Goal: Task Accomplishment & Management: Manage account settings

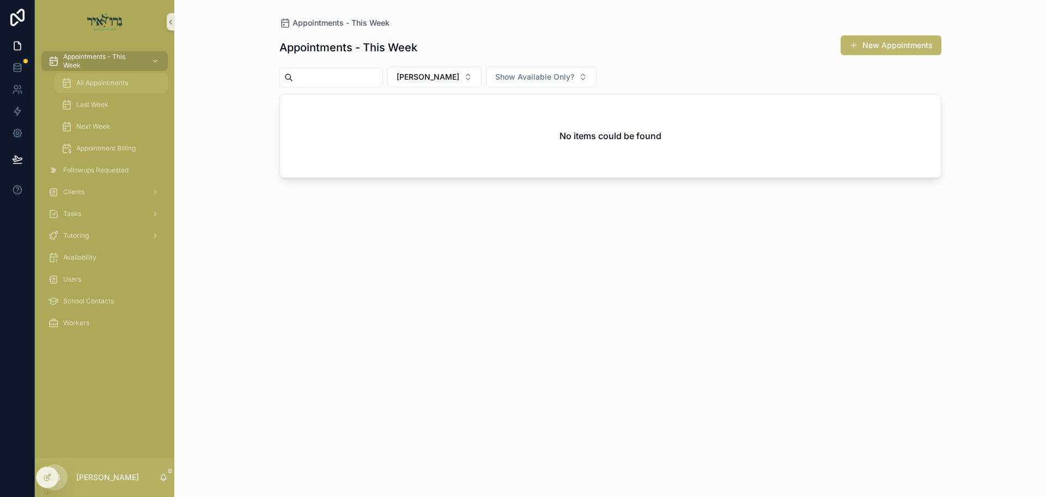
click at [90, 79] on span "All Appointments" at bounding box center [102, 82] width 52 height 9
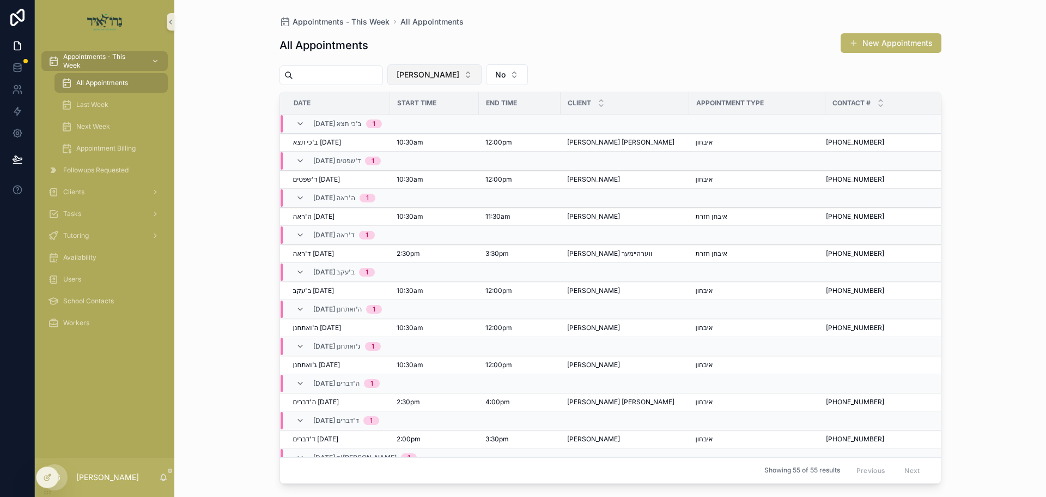
click at [457, 72] on span "[PERSON_NAME]" at bounding box center [428, 74] width 63 height 11
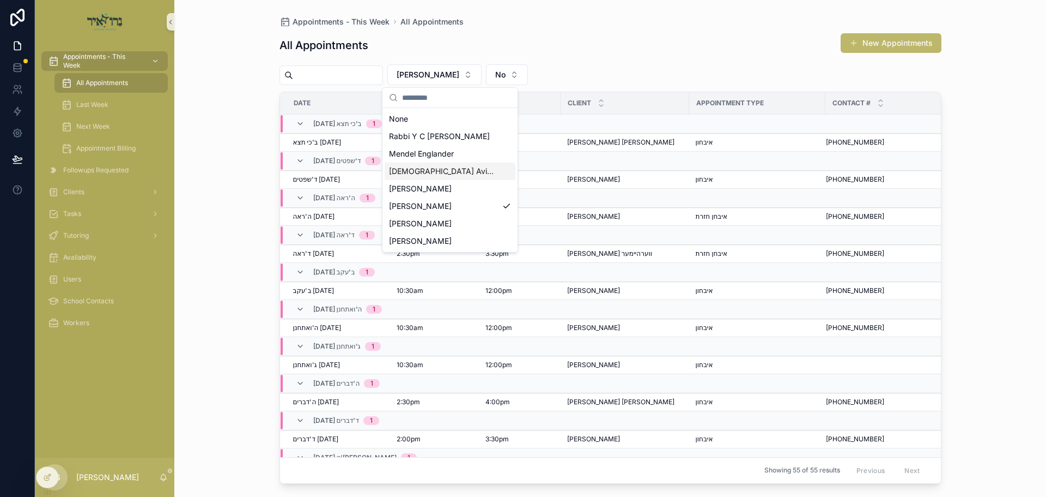
click at [419, 168] on span "[DEMOGRAPHIC_DATA] Avigder [PERSON_NAME]" at bounding box center [443, 171] width 109 height 11
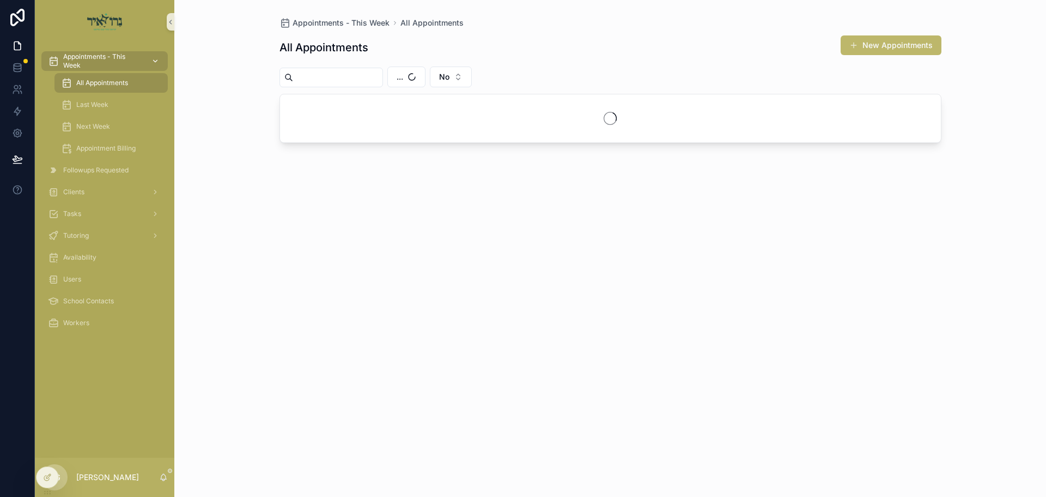
click at [106, 65] on span "Appointments - This Week" at bounding box center [103, 60] width 80 height 17
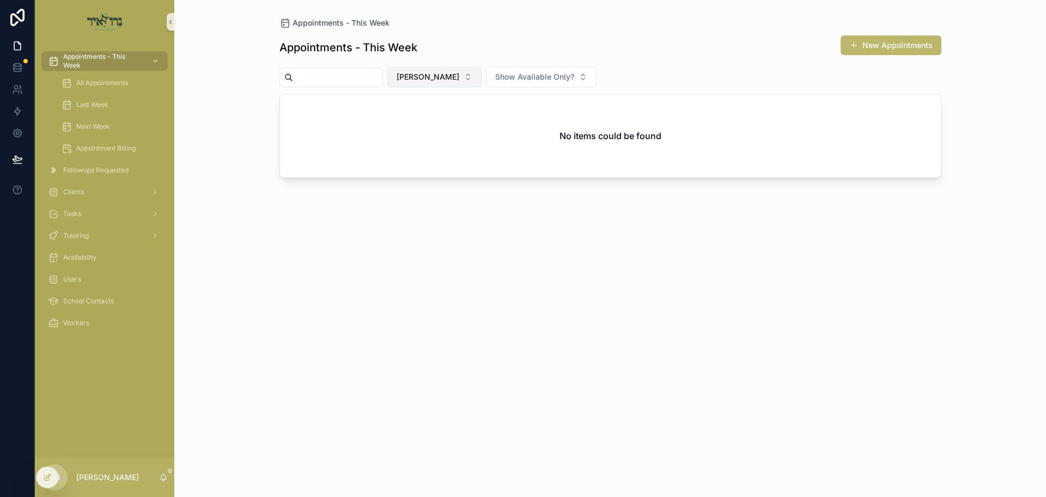
click at [459, 80] on span "[PERSON_NAME]" at bounding box center [428, 76] width 63 height 11
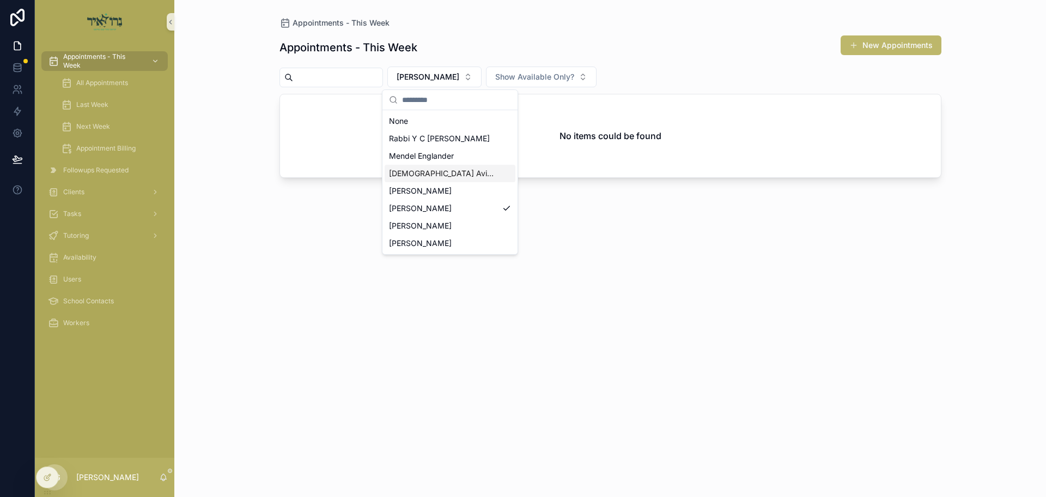
click at [415, 171] on span "[DEMOGRAPHIC_DATA] Avigder [PERSON_NAME]" at bounding box center [443, 173] width 109 height 11
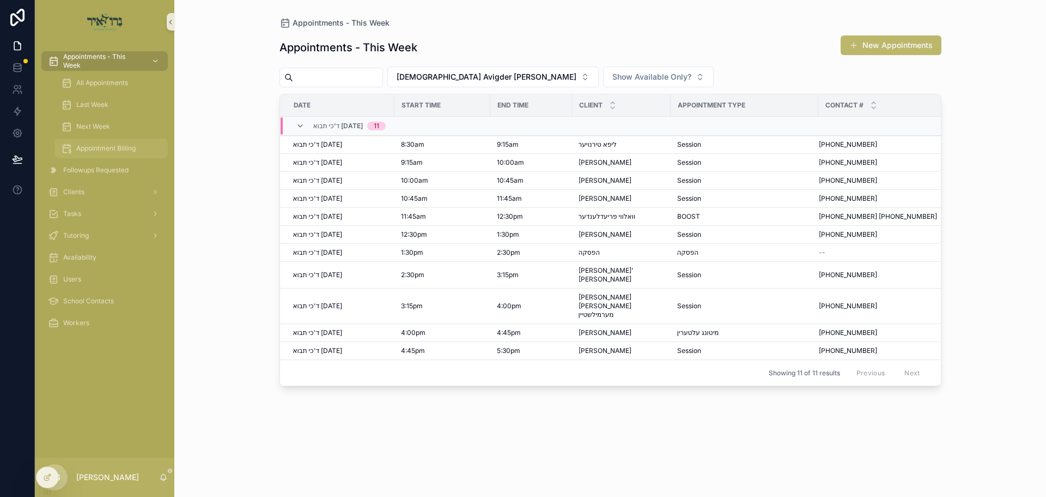
click at [122, 151] on span "Appointment Billing" at bounding box center [105, 148] width 59 height 9
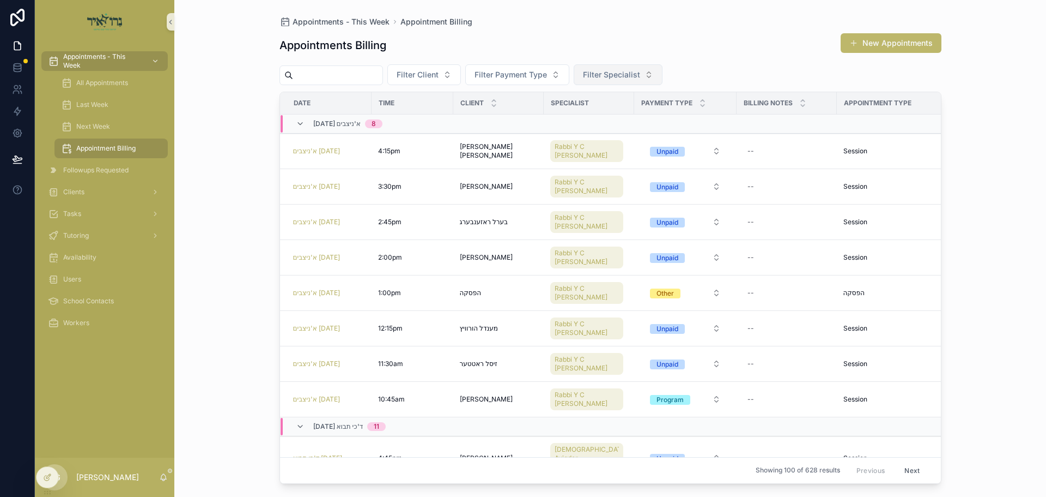
click at [629, 70] on span "Filter Specialist" at bounding box center [611, 74] width 57 height 11
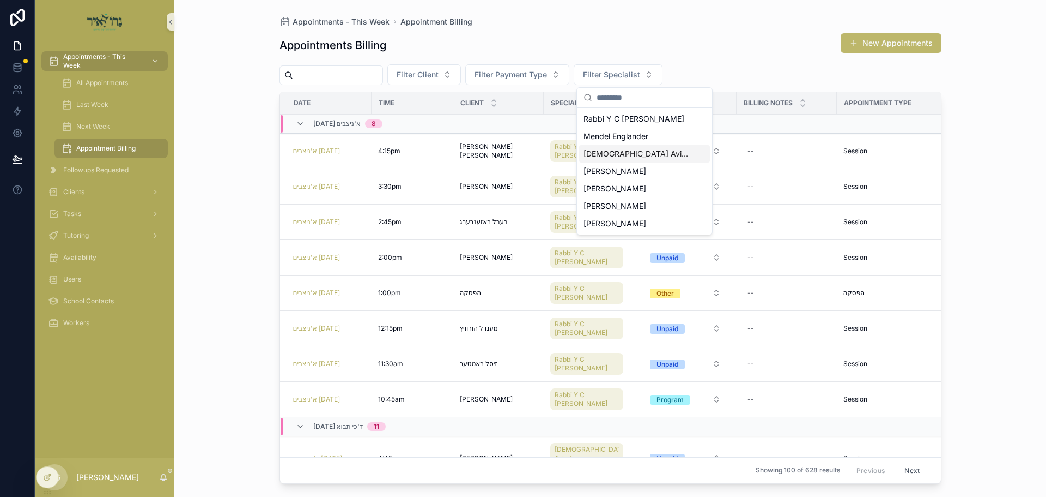
click at [624, 155] on span "[DEMOGRAPHIC_DATA] Avigder [PERSON_NAME]" at bounding box center [638, 153] width 109 height 11
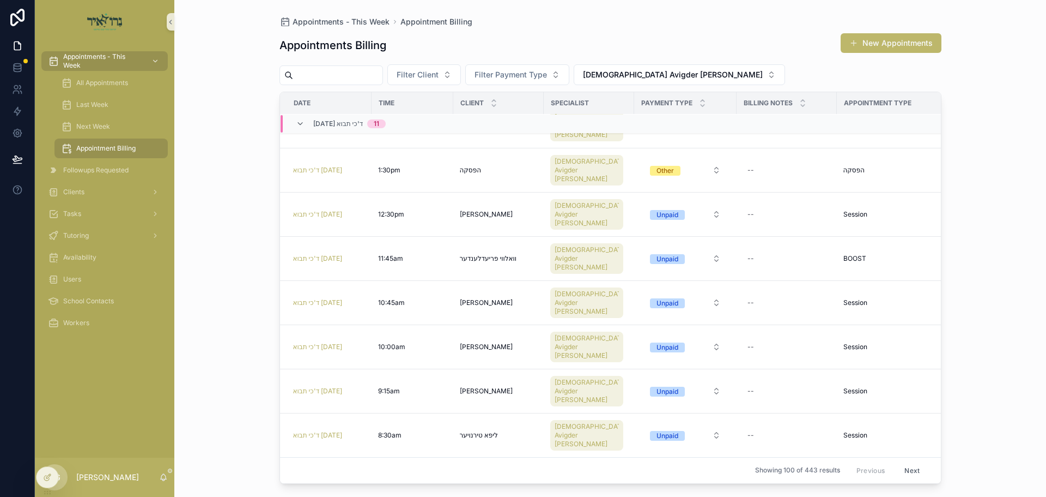
scroll to position [162, 0]
click at [657, 386] on div "Unpaid" at bounding box center [668, 391] width 22 height 10
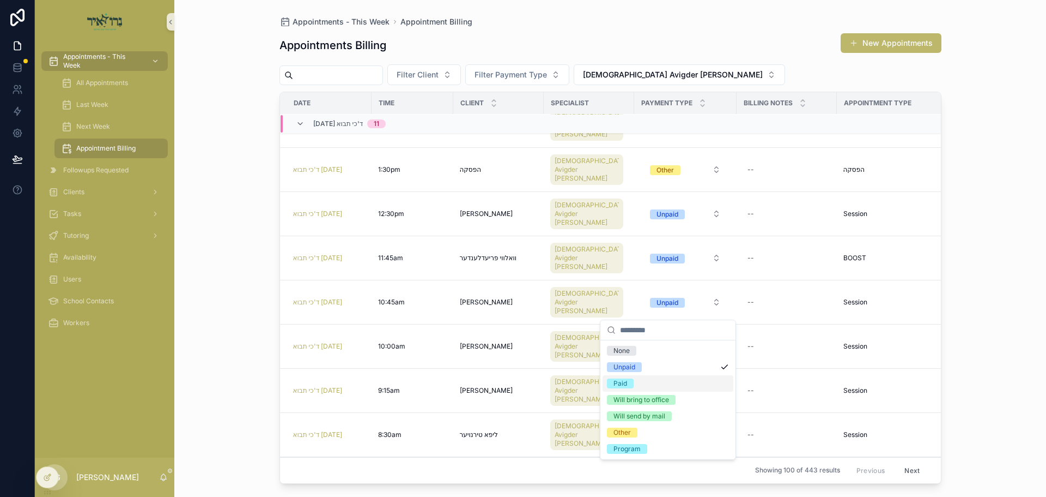
click at [619, 380] on div "Paid" at bounding box center [621, 383] width 14 height 10
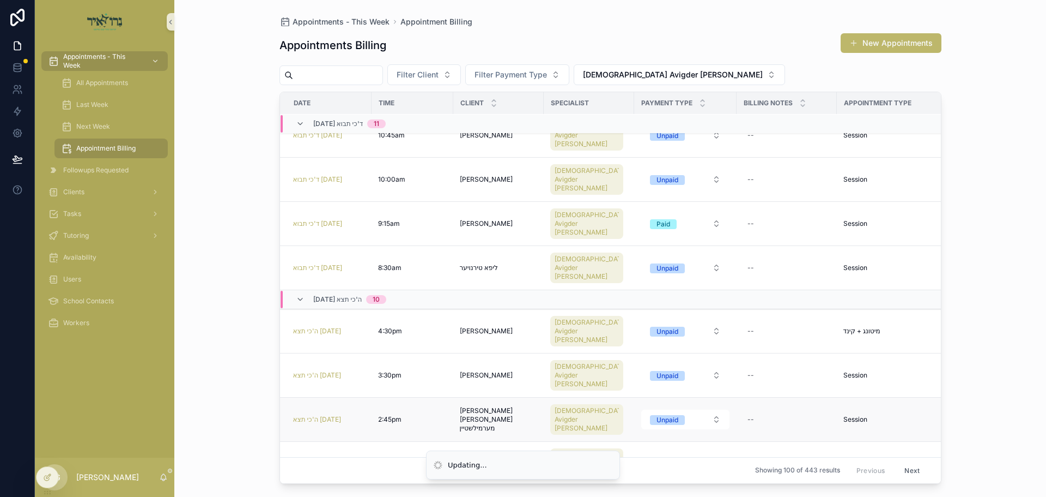
scroll to position [329, 0]
click at [657, 459] on div "Other" at bounding box center [665, 464] width 17 height 10
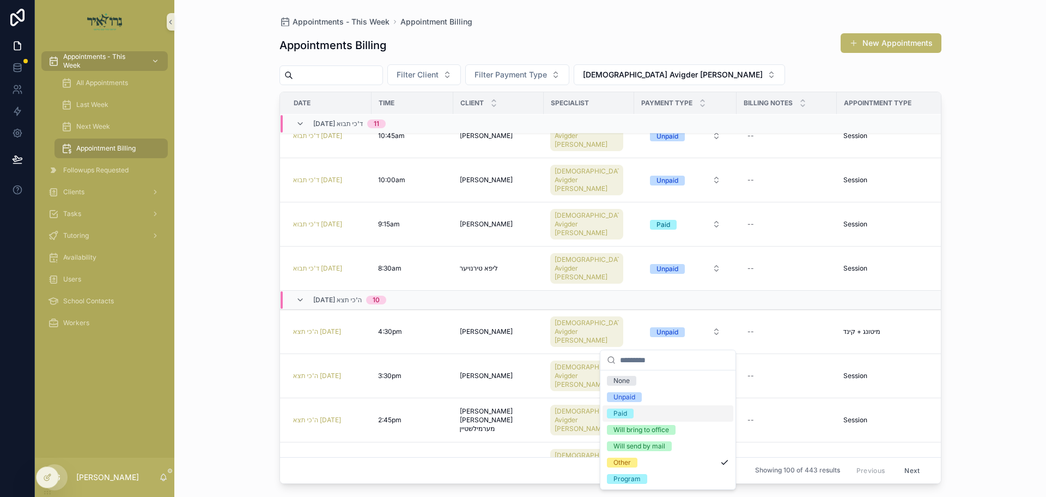
click at [615, 415] on div "Paid" at bounding box center [621, 413] width 14 height 10
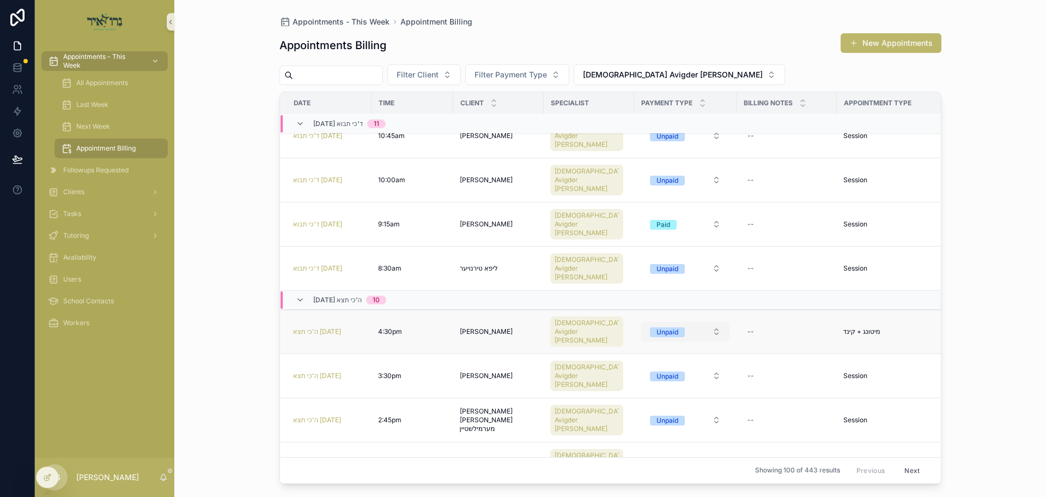
click at [657, 327] on div "Unpaid" at bounding box center [668, 332] width 22 height 10
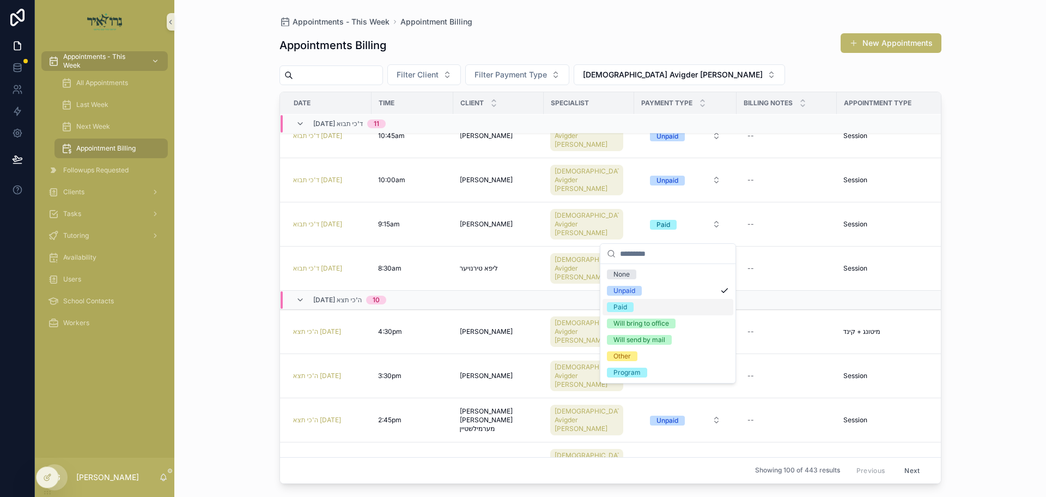
click at [622, 308] on div "Paid" at bounding box center [621, 307] width 14 height 10
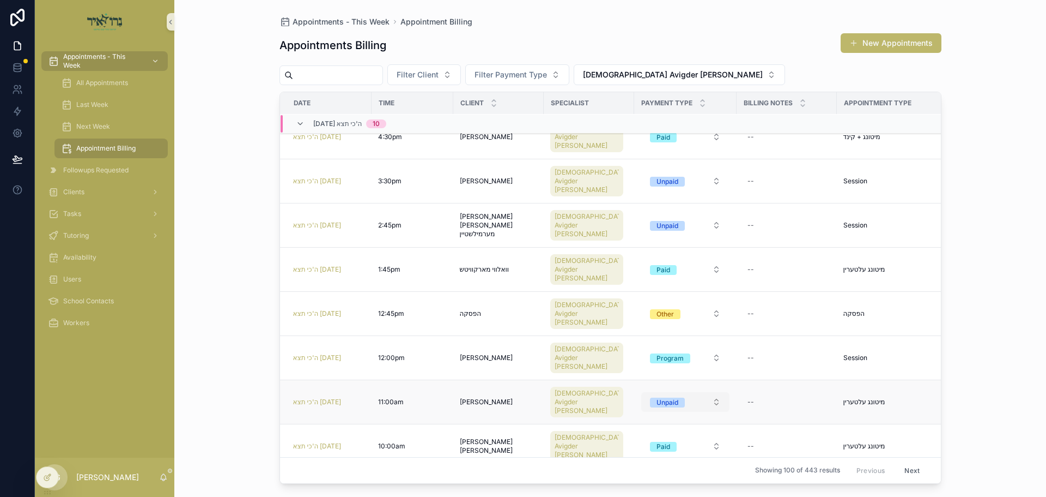
scroll to position [503, 0]
click at [657, 398] on div "Unpaid" at bounding box center [668, 403] width 22 height 10
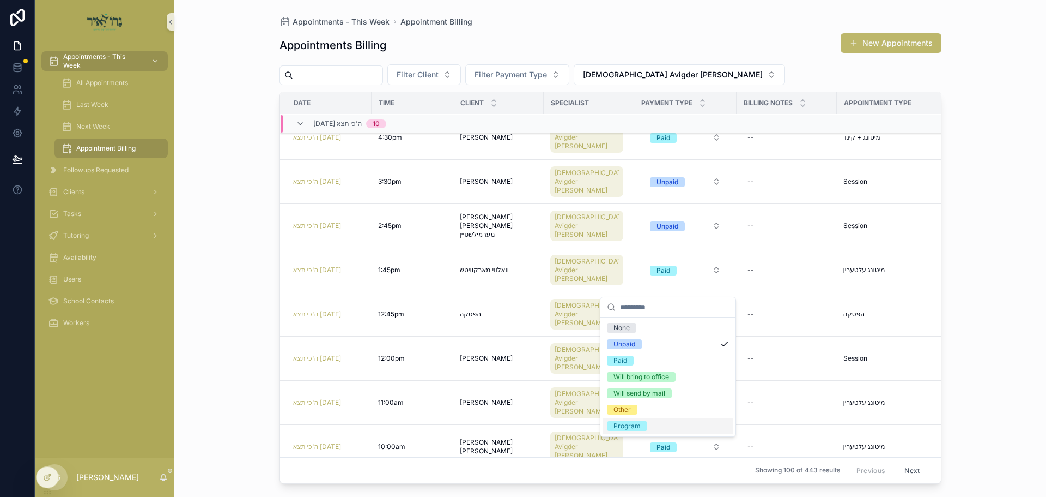
click at [623, 426] on div "Program" at bounding box center [627, 426] width 27 height 10
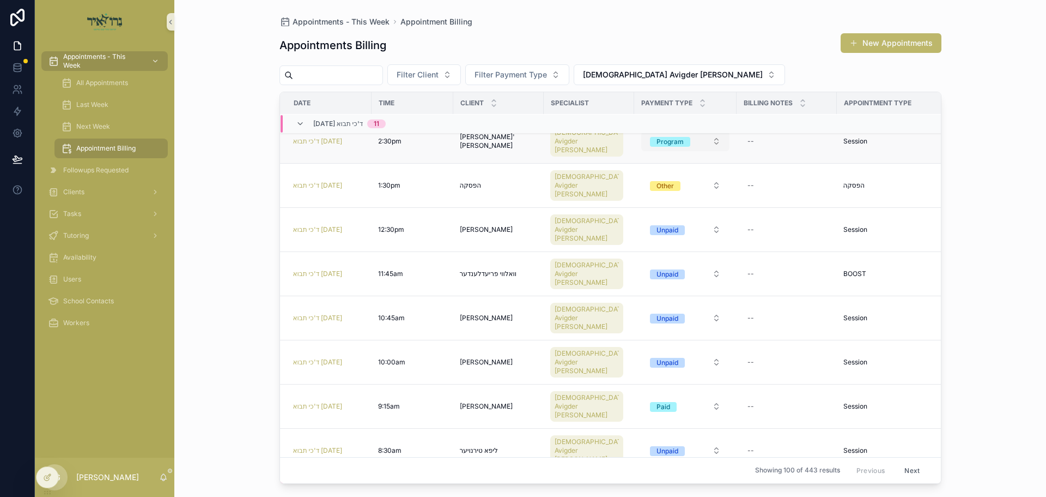
scroll to position [0, 0]
